Goal: Task Accomplishment & Management: Use online tool/utility

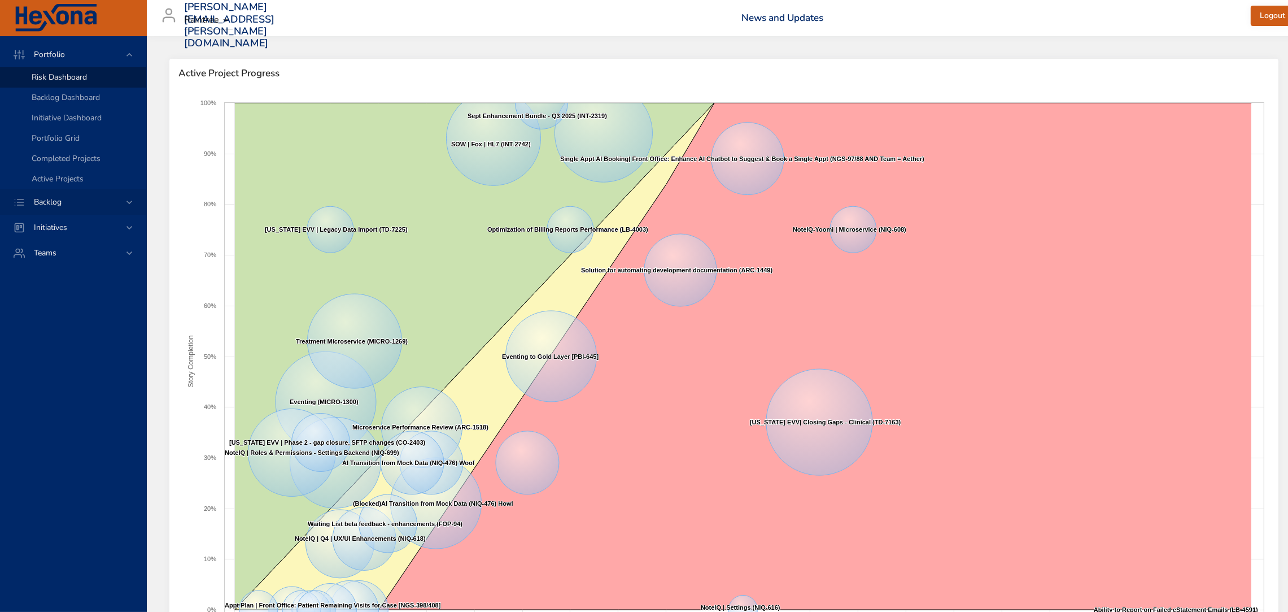
click at [99, 205] on div "Backlog" at bounding box center [74, 202] width 99 height 12
click at [48, 101] on span "Backlog Details" at bounding box center [59, 102] width 54 height 11
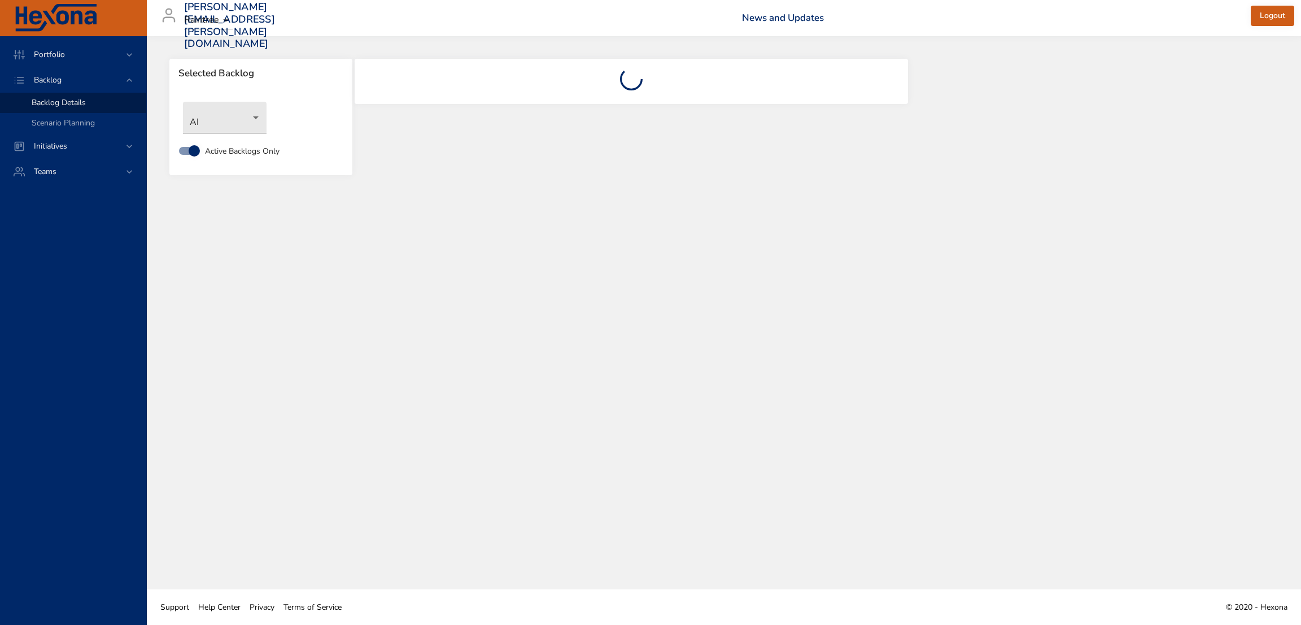
click at [249, 117] on body "Portfolio Backlog Backlog Details Scenario Planning Initiatives Teams [PERSON_N…" at bounding box center [650, 312] width 1301 height 625
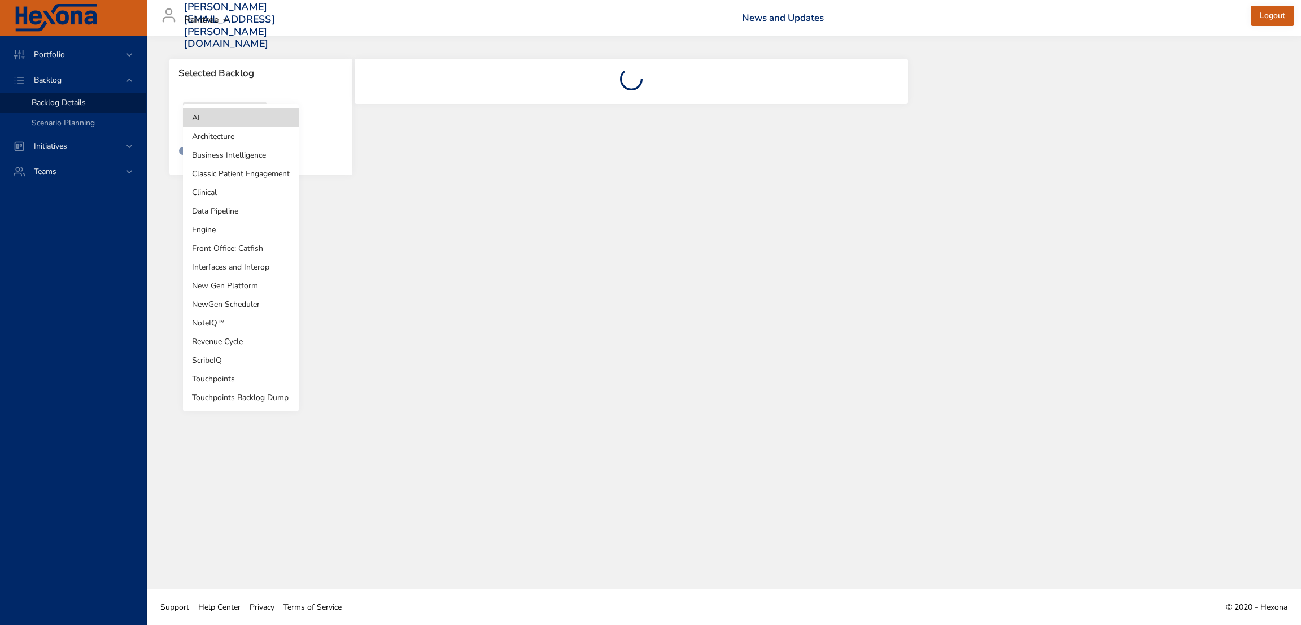
click at [256, 308] on li "NewGen Scheduler" at bounding box center [241, 304] width 116 height 19
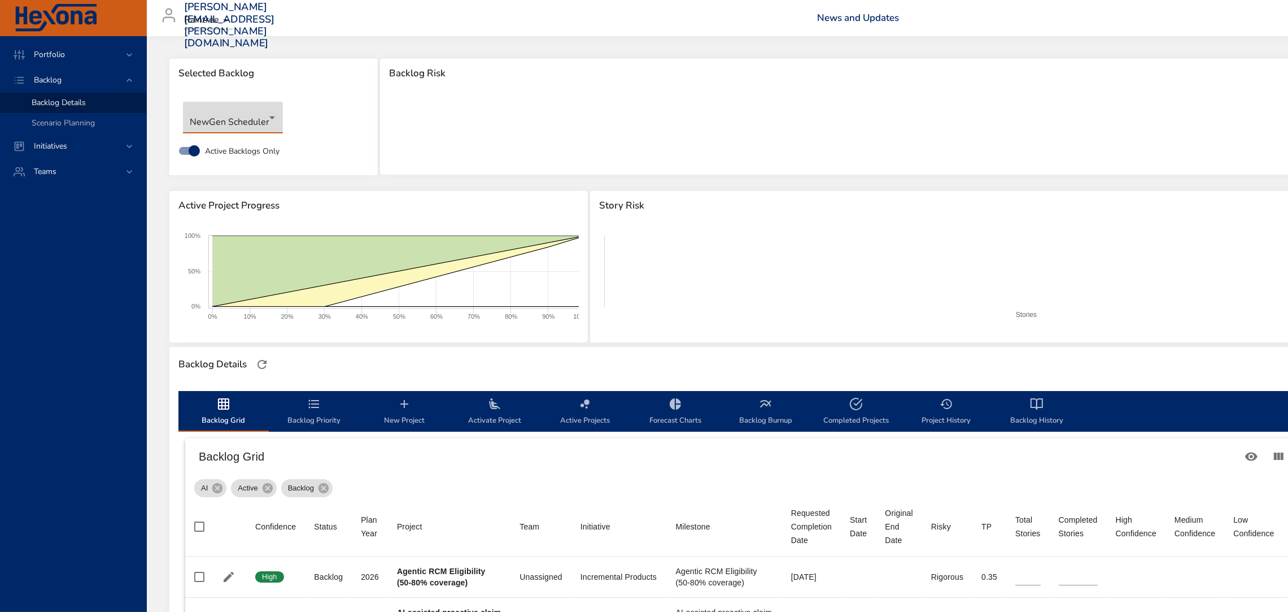
type input "*"
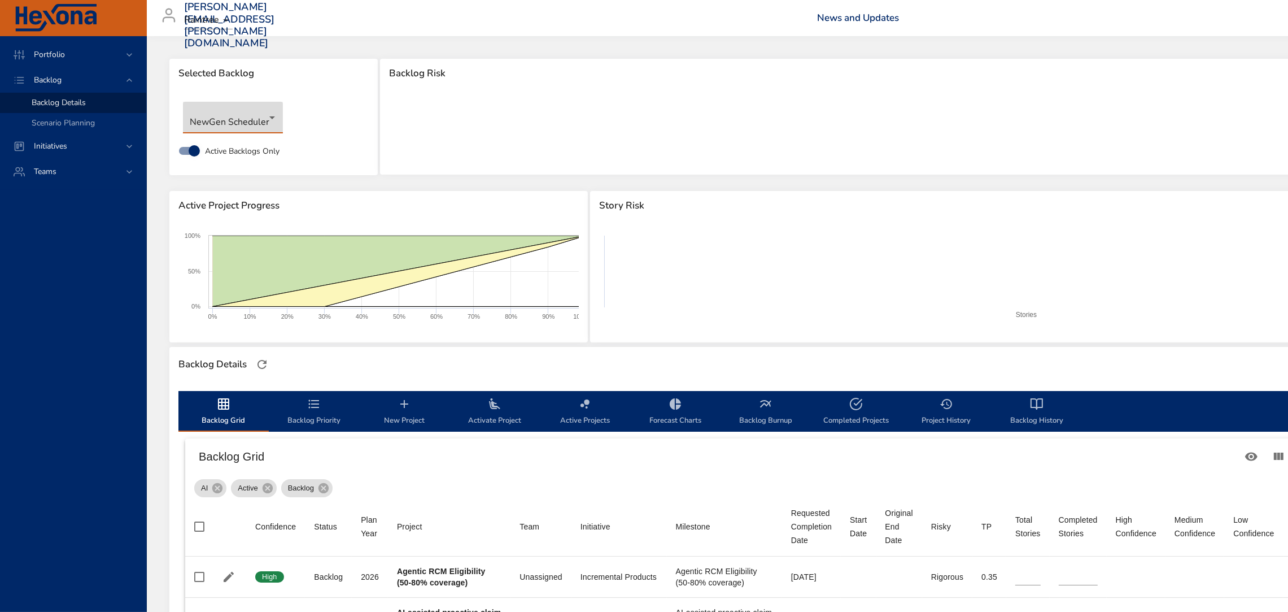
type input "*"
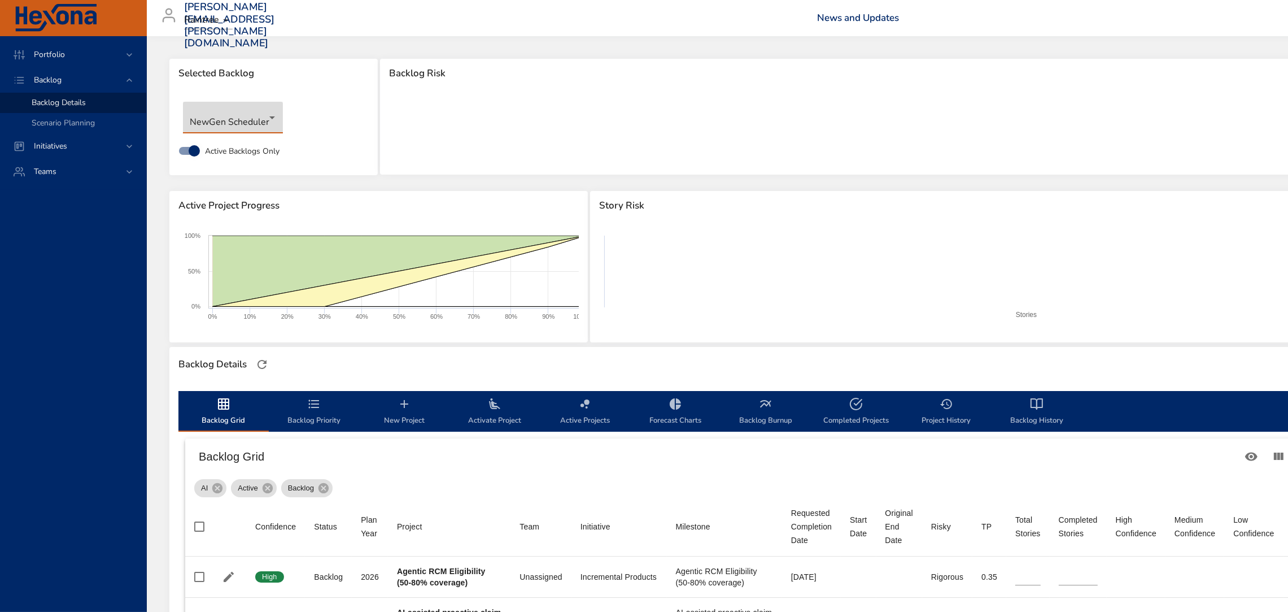
type input "*"
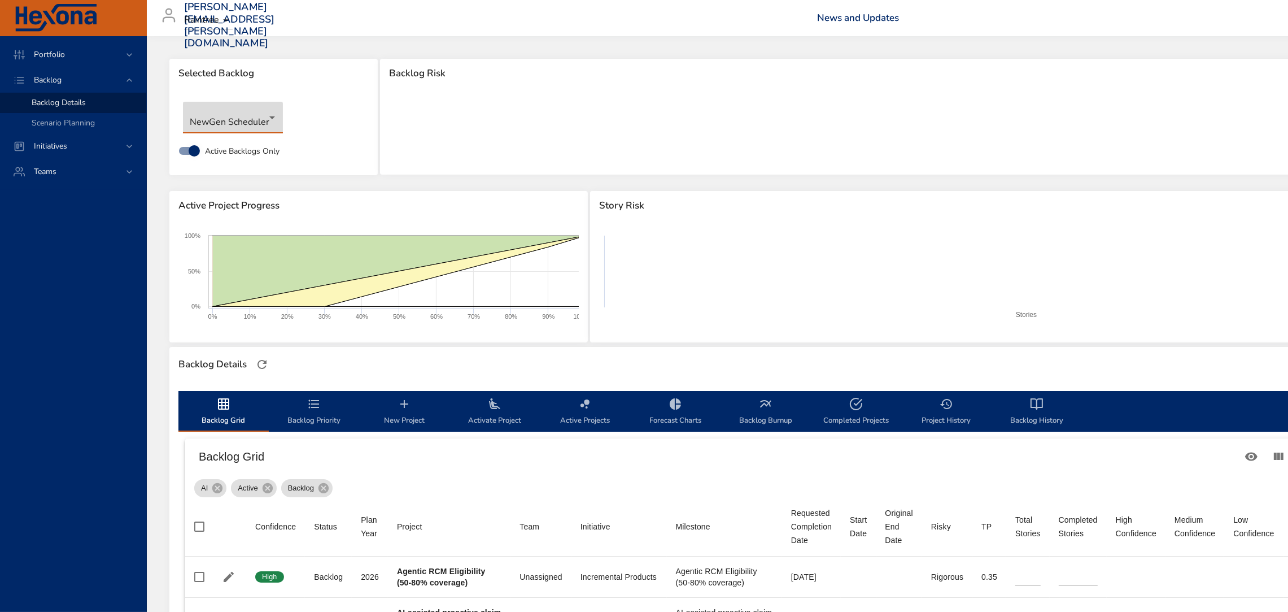
type input "*"
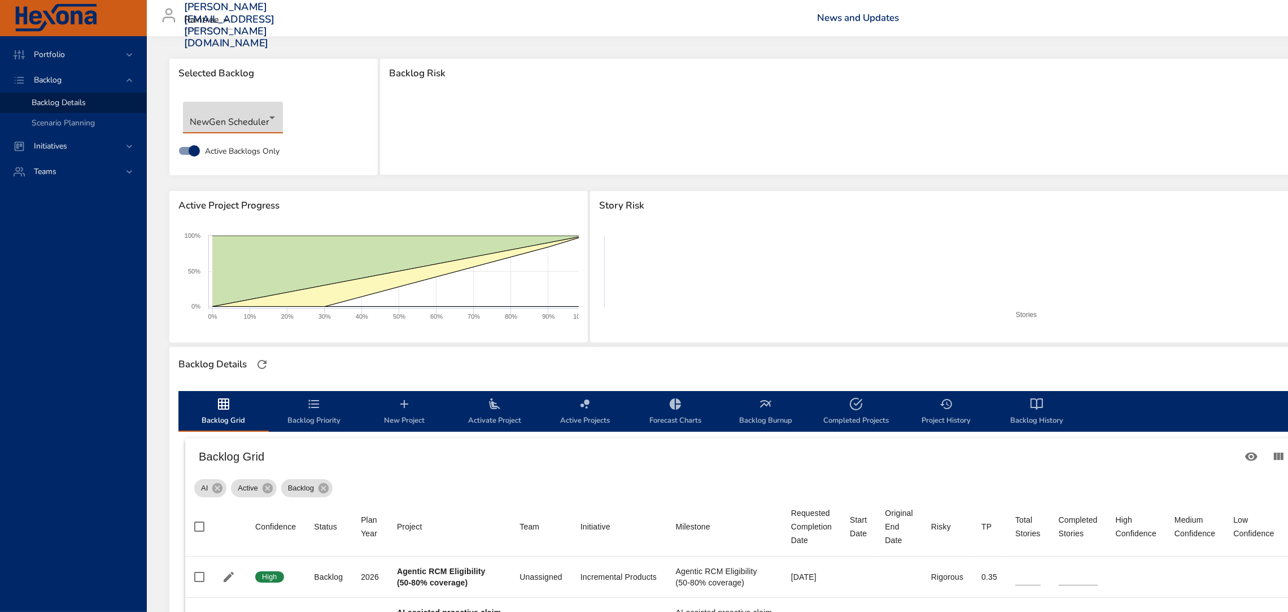
type input "*"
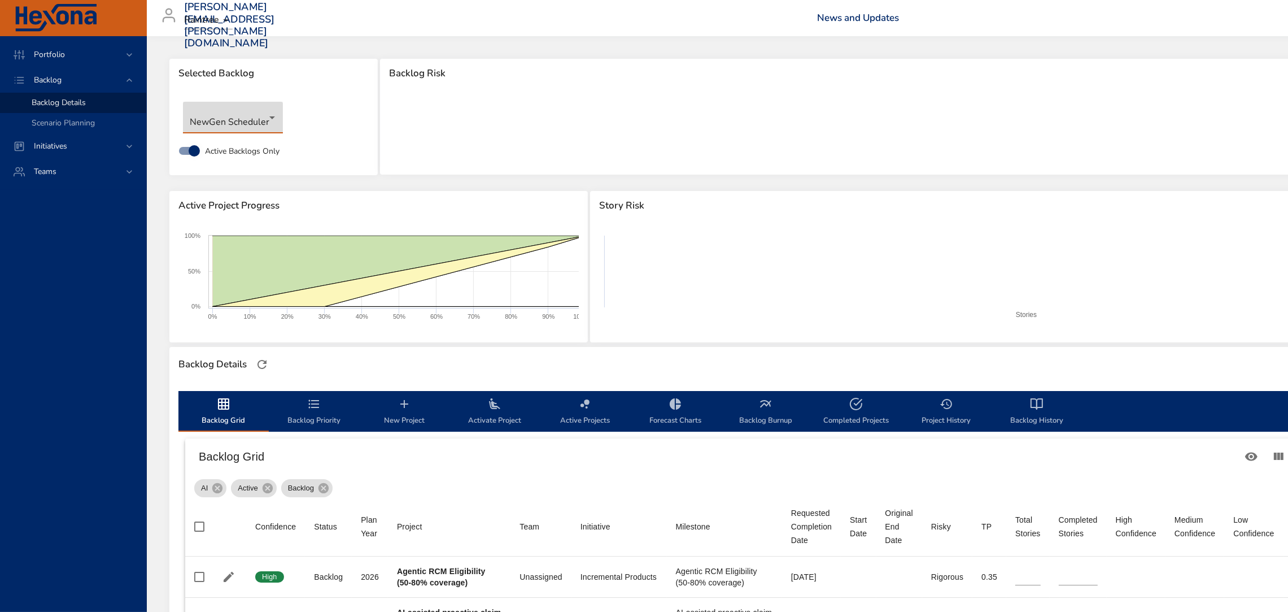
type input "*"
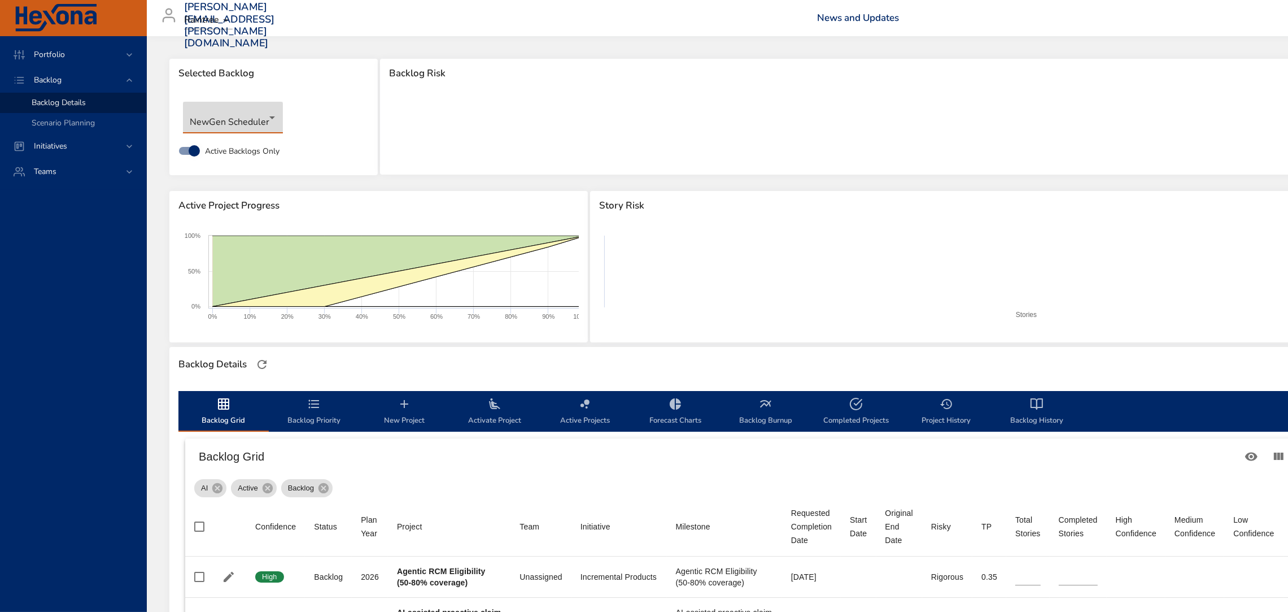
type input "*"
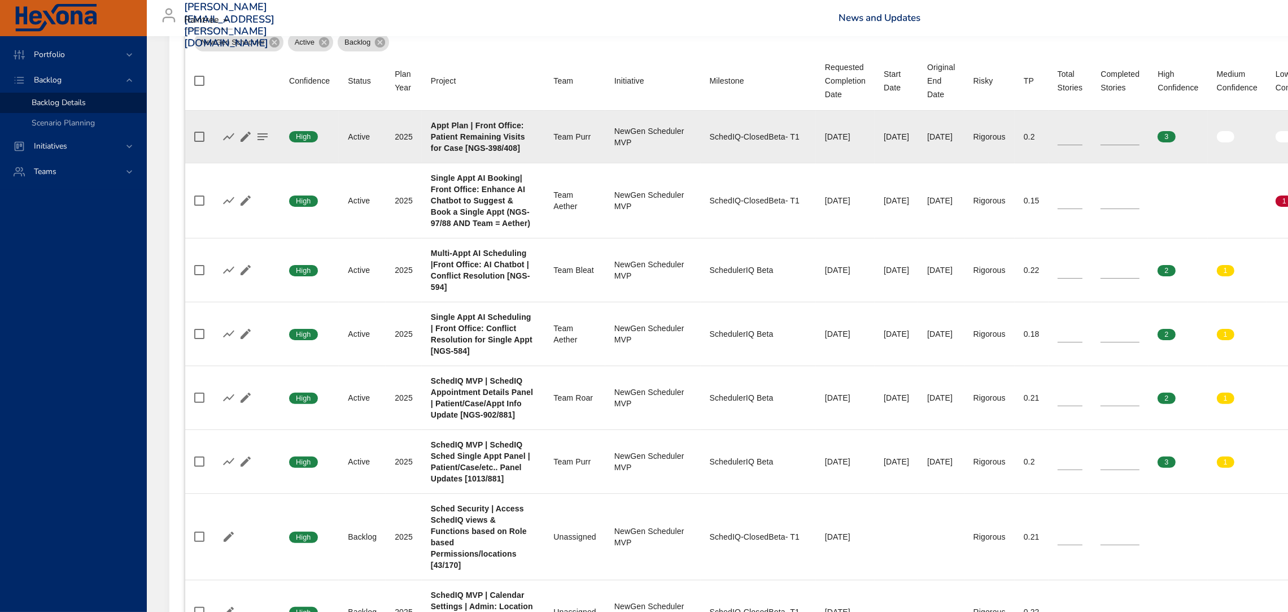
scroll to position [444, 0]
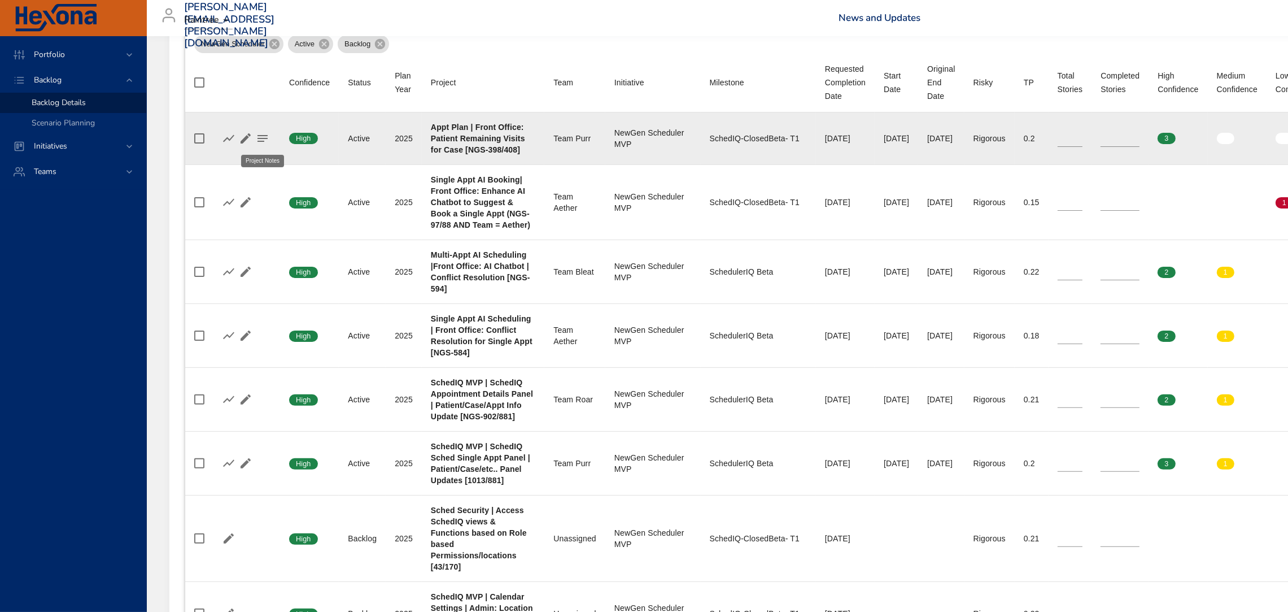
click at [263, 140] on icon "button" at bounding box center [263, 139] width 14 height 14
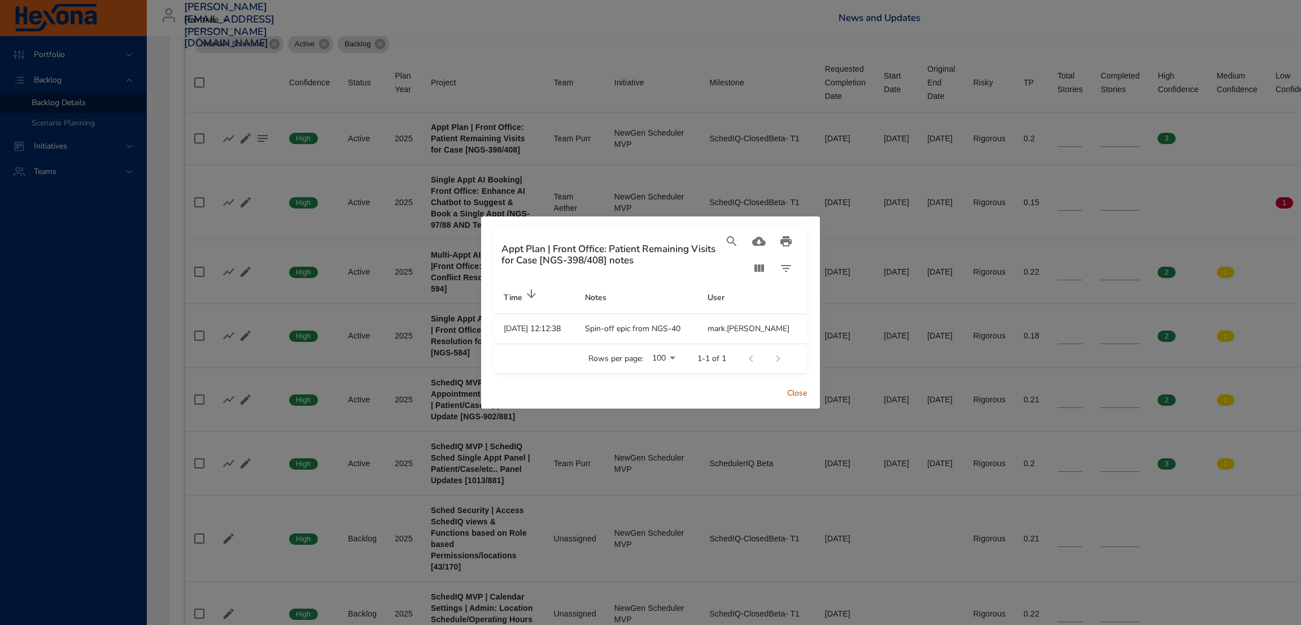
click at [788, 388] on span "Close" at bounding box center [797, 393] width 27 height 14
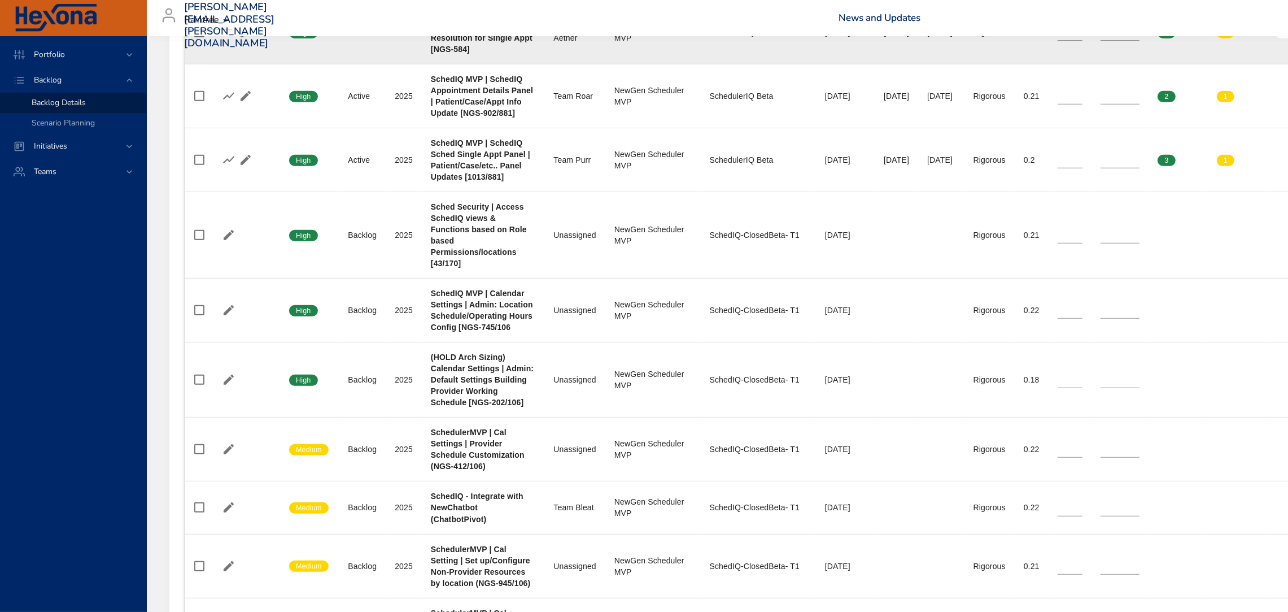
scroll to position [773, 0]
